Goal: Share content

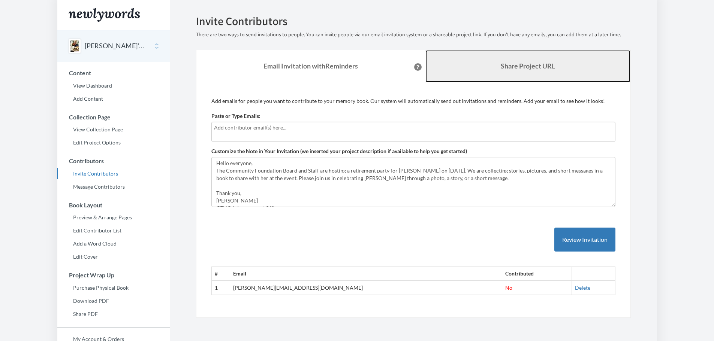
click at [540, 68] on b "Share Project URL" at bounding box center [528, 66] width 54 height 8
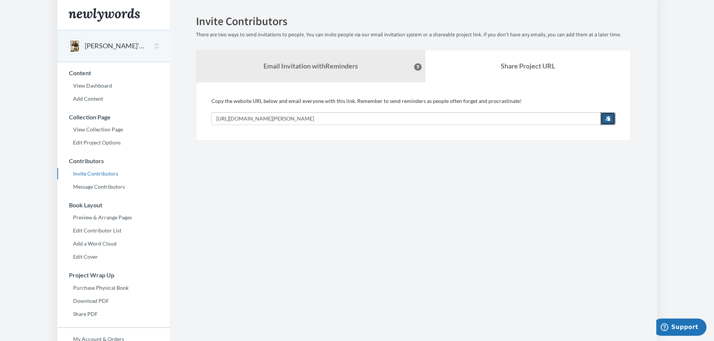
click at [612, 120] on button "button" at bounding box center [607, 118] width 15 height 13
click at [94, 87] on link "View Dashboard" at bounding box center [113, 85] width 112 height 11
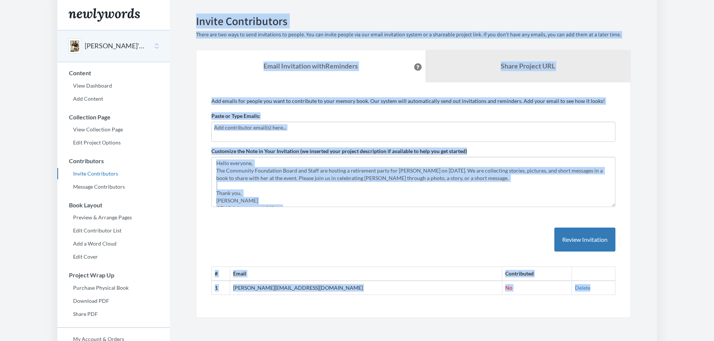
drag, startPoint x: 179, startPoint y: 170, endPoint x: 176, endPoint y: 209, distance: 39.4
click at [177, 203] on section "Emails have been sent! Invite Contributors There are two ways to send invitatio…" at bounding box center [413, 205] width 487 height 410
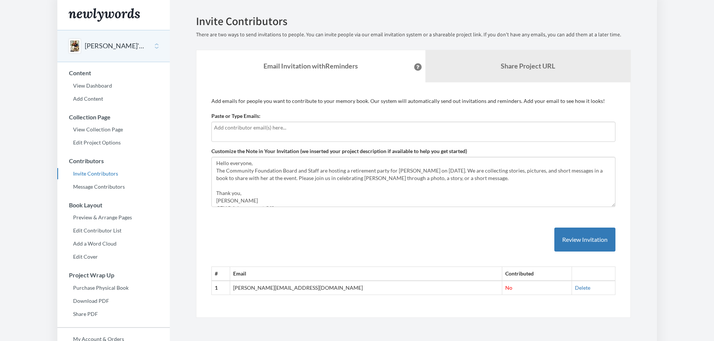
click at [172, 279] on section "Emails have been sent! Invite Contributors There are two ways to send invitatio…" at bounding box center [413, 205] width 487 height 410
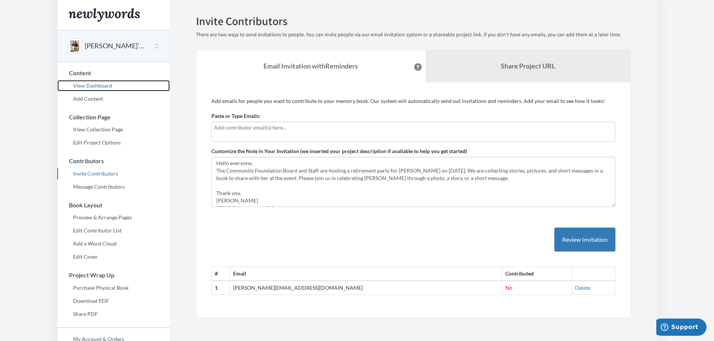
click at [83, 86] on link "View Dashboard" at bounding box center [113, 85] width 112 height 11
